Goal: Task Accomplishment & Management: Use online tool/utility

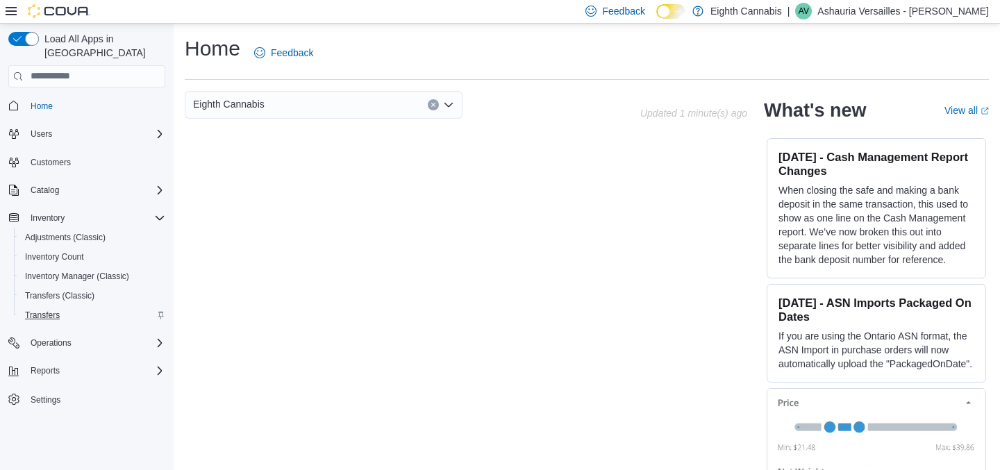
click at [42, 310] on span "Transfers" at bounding box center [42, 315] width 35 height 11
